Goal: Find specific page/section: Find specific page/section

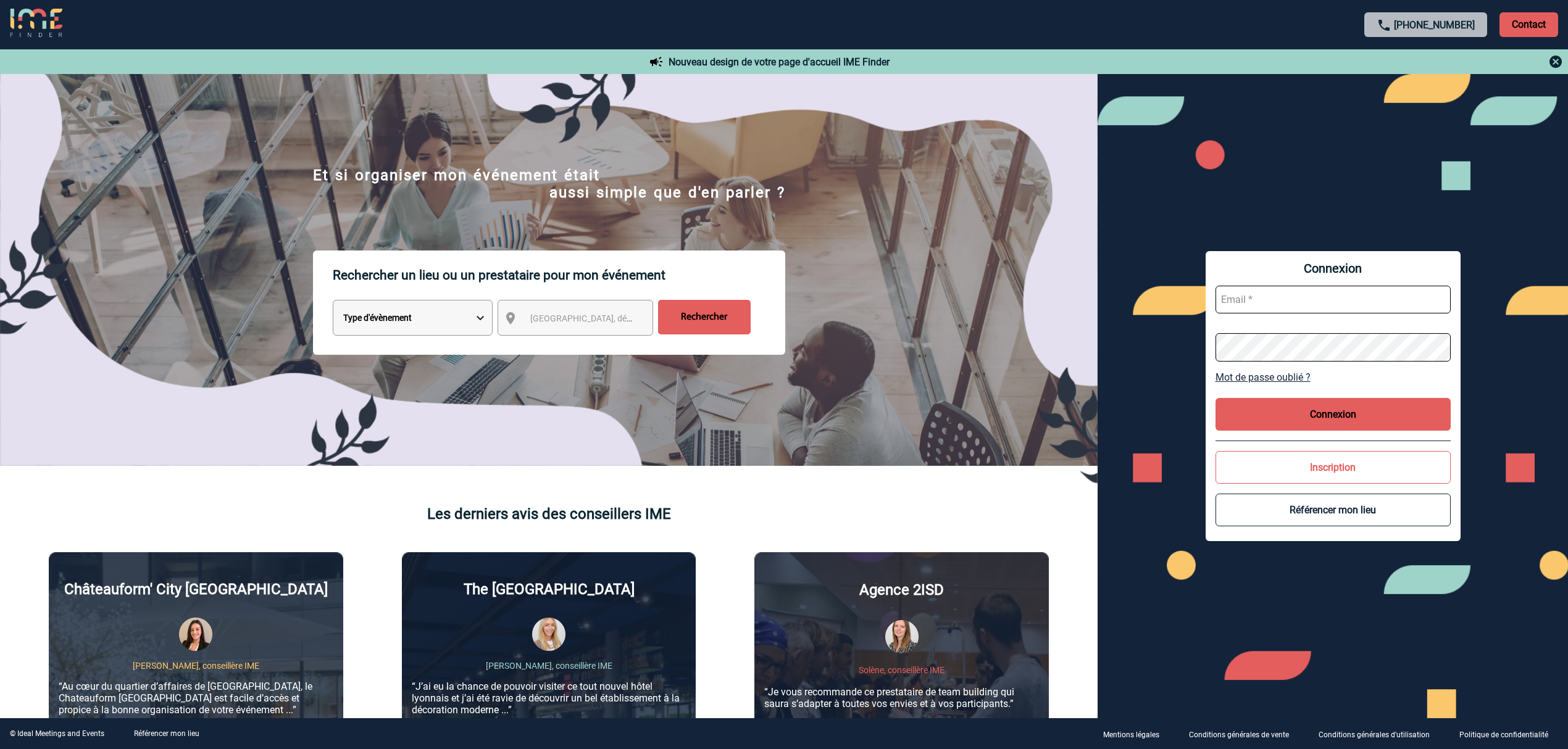
type input "[EMAIL_ADDRESS][DOMAIN_NAME]"
drag, startPoint x: 1288, startPoint y: 299, endPoint x: 1298, endPoint y: 308, distance: 13.5
click at [1288, 299] on input "[EMAIL_ADDRESS][DOMAIN_NAME]" at bounding box center [1333, 300] width 235 height 28
click at [1347, 411] on button "Connexion" at bounding box center [1333, 414] width 235 height 33
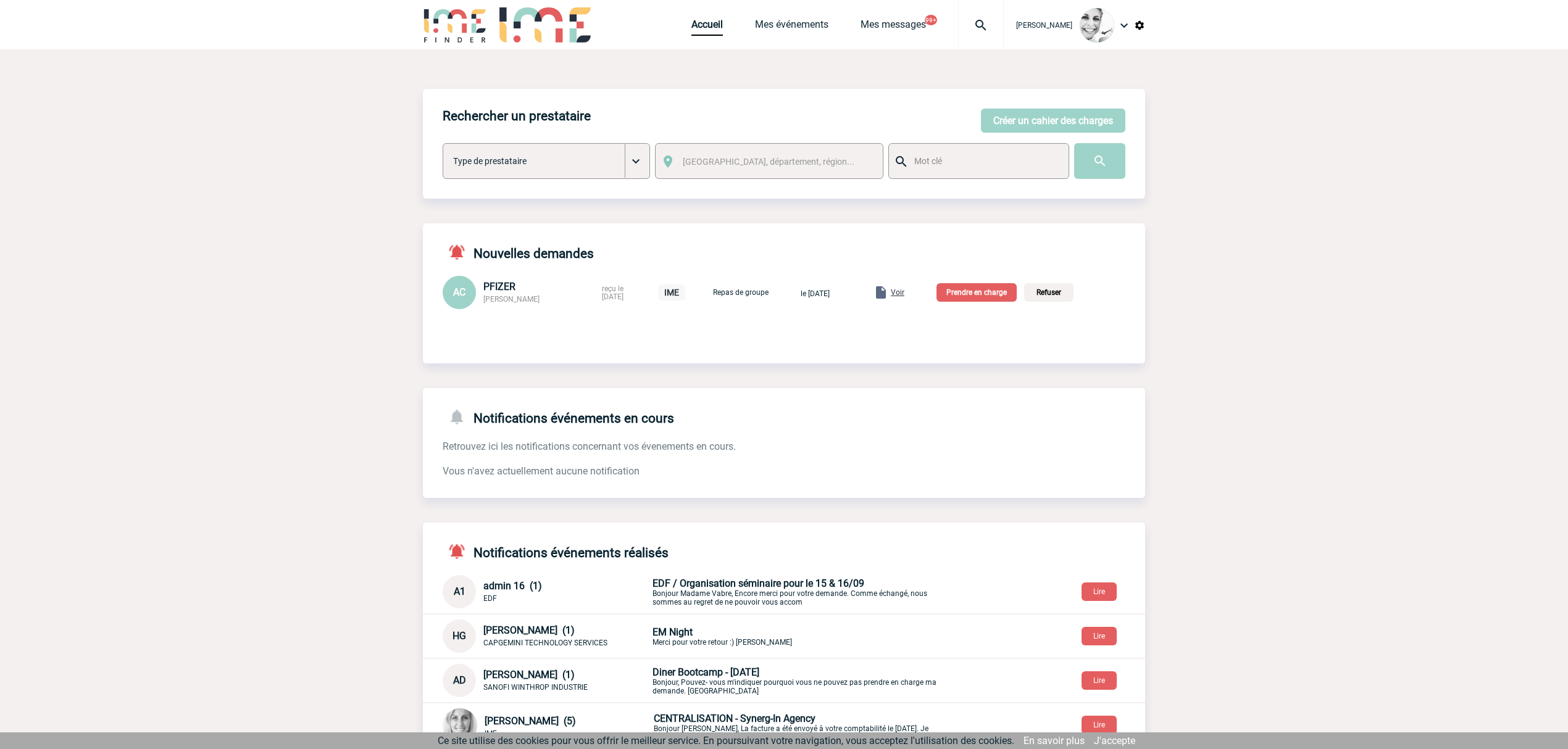
click at [994, 30] on img at bounding box center [981, 26] width 45 height 15
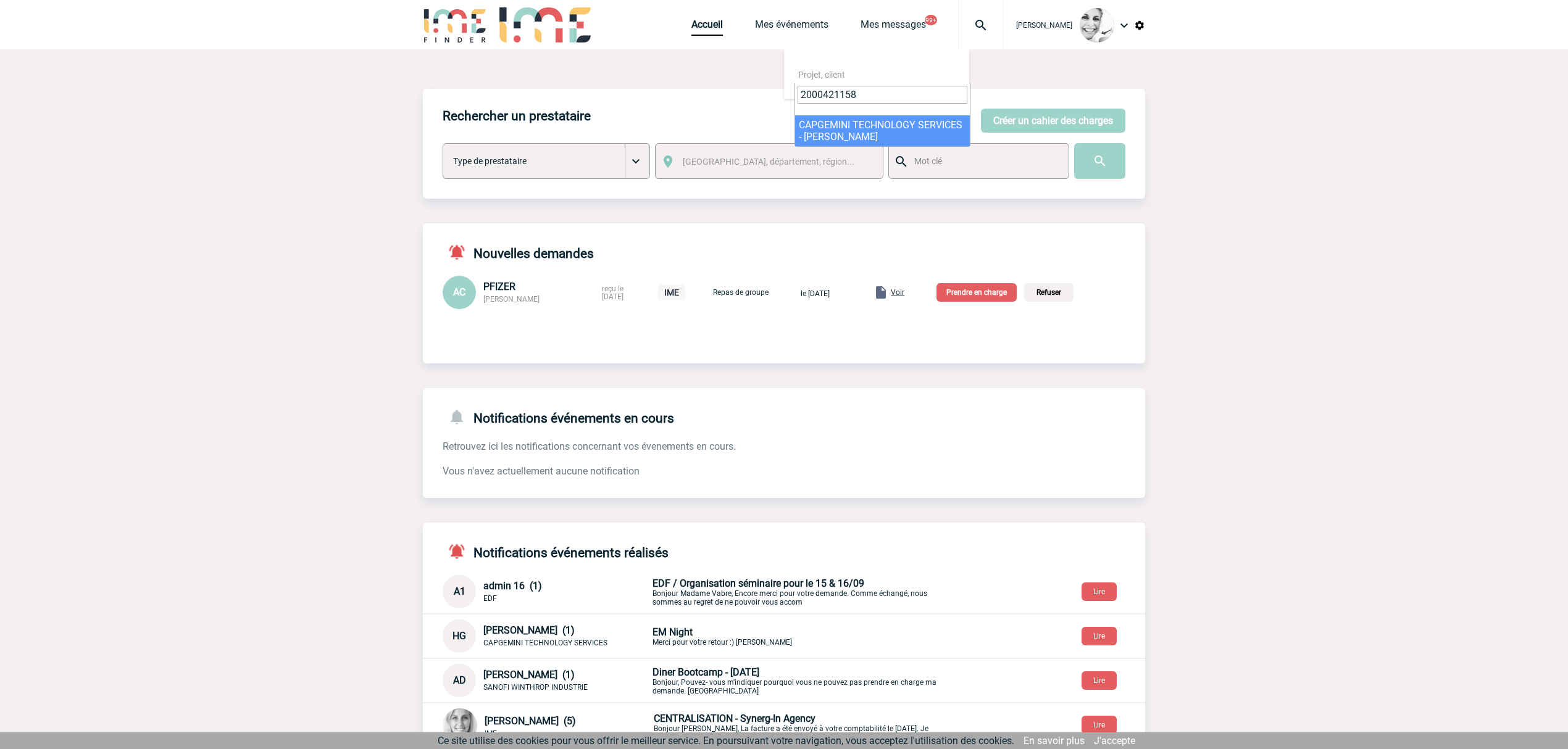
type input "2000421158"
select select "20659"
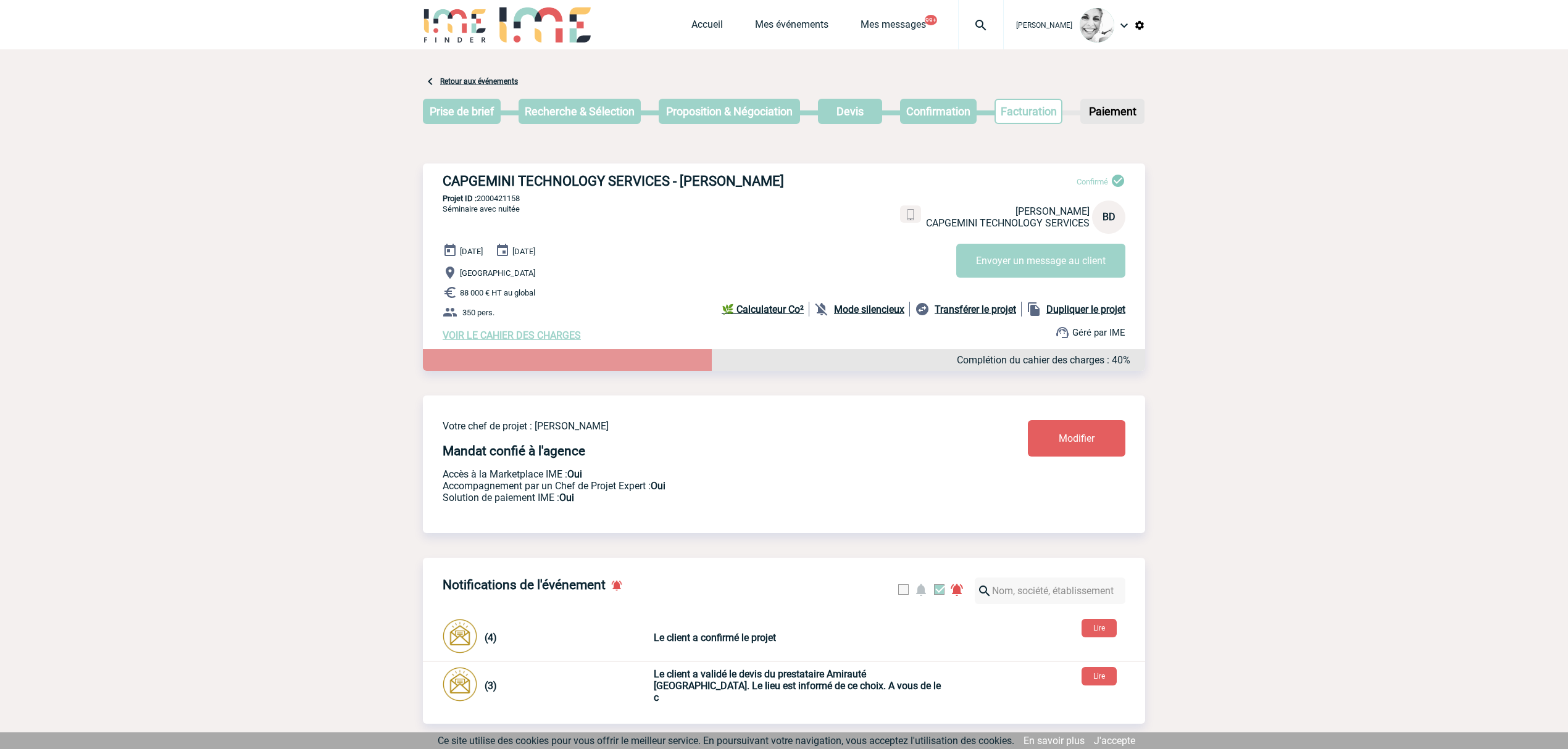
click at [833, 347] on div "CAPGEMINI TECHNOLOGY SERVICES - Barbara DOMENECH Confirmé Barbara DOMENECH CAPG…" at bounding box center [784, 257] width 722 height 187
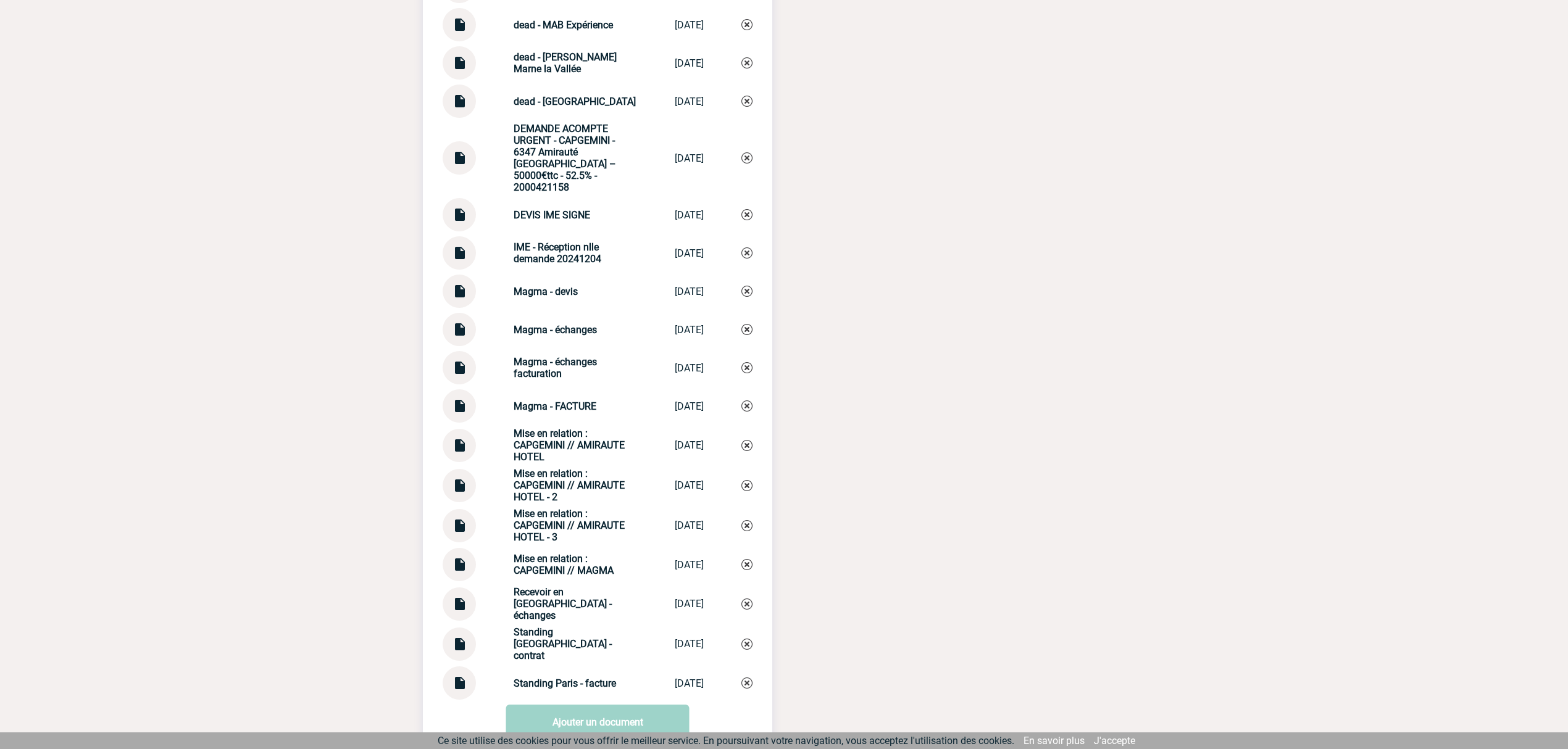
scroll to position [2797, 0]
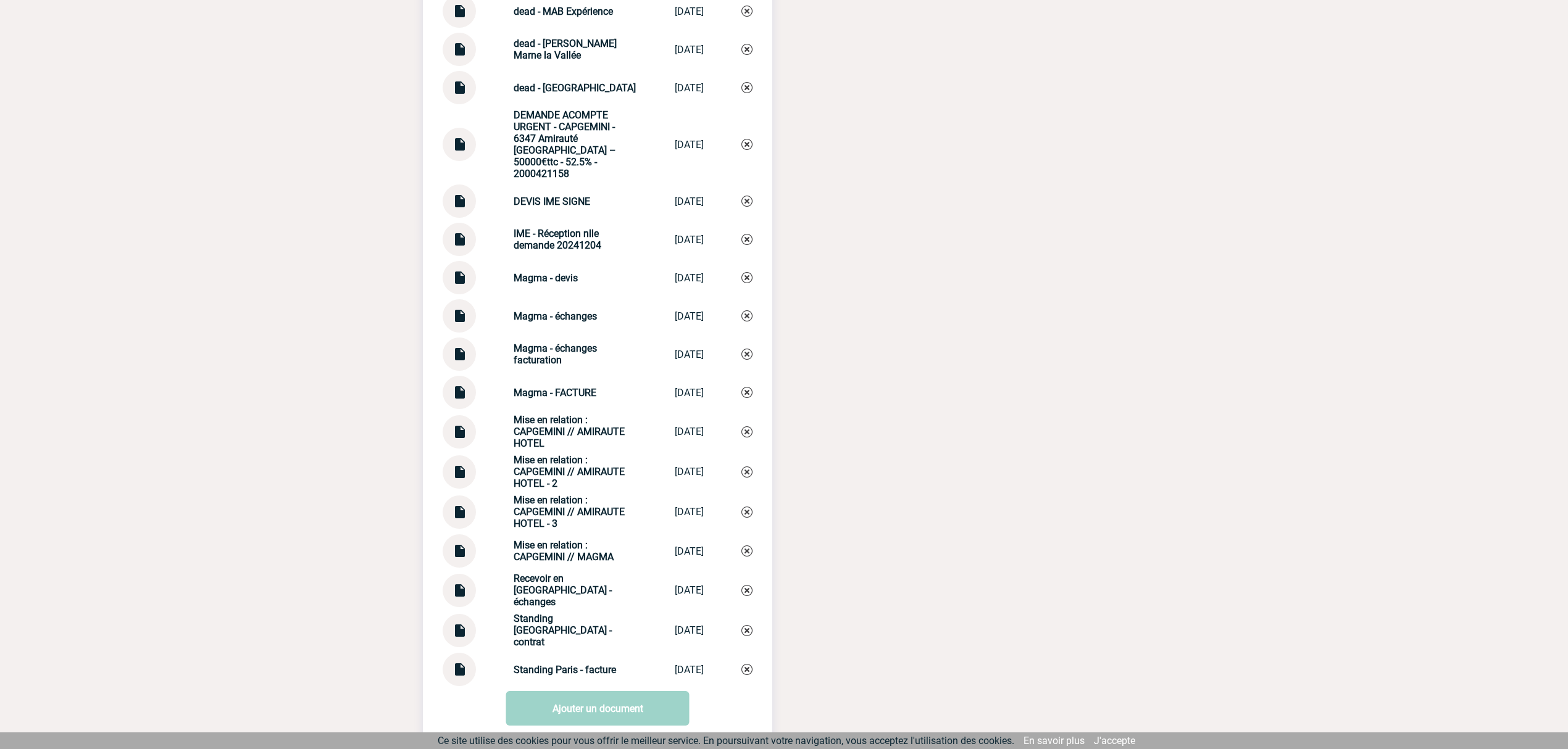
click at [457, 376] on img at bounding box center [460, 387] width 16 height 24
click at [460, 342] on img at bounding box center [460, 349] width 16 height 24
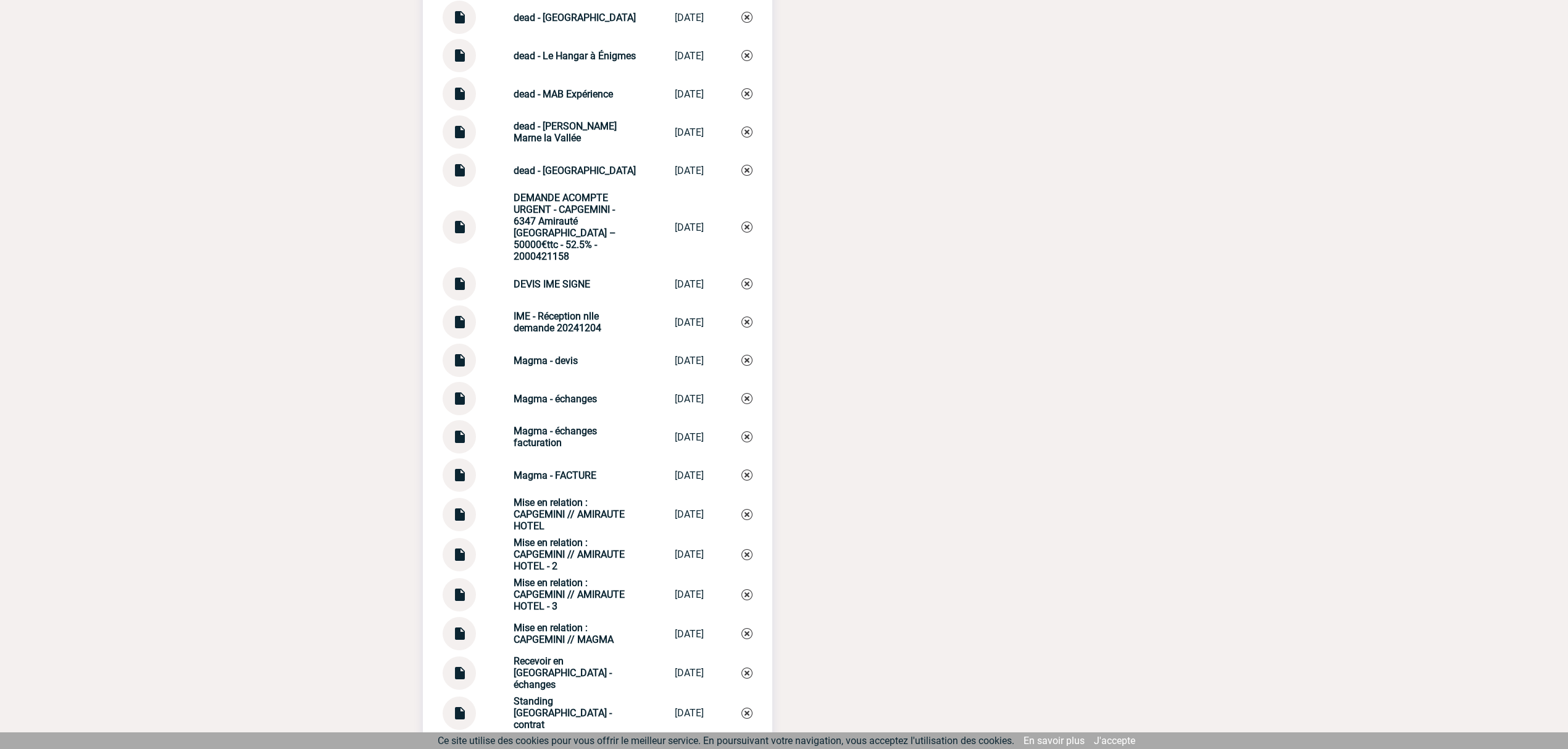
scroll to position [2879, 0]
